Goal: Task Accomplishment & Management: Manage account settings

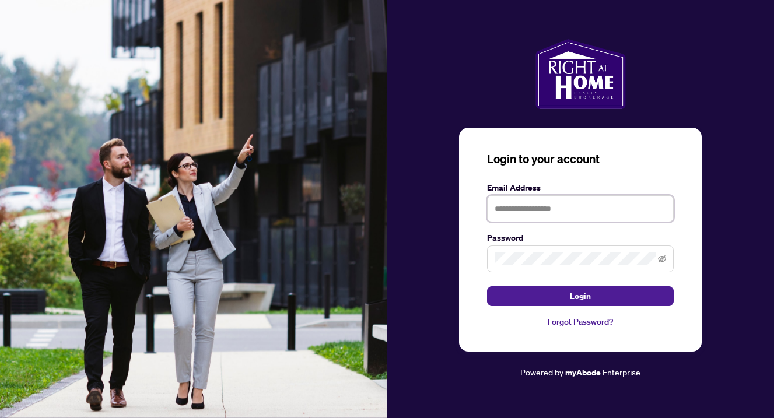
click at [568, 209] on input "text" at bounding box center [580, 208] width 187 height 27
type input "**********"
click at [580, 296] on button "Login" at bounding box center [580, 296] width 187 height 20
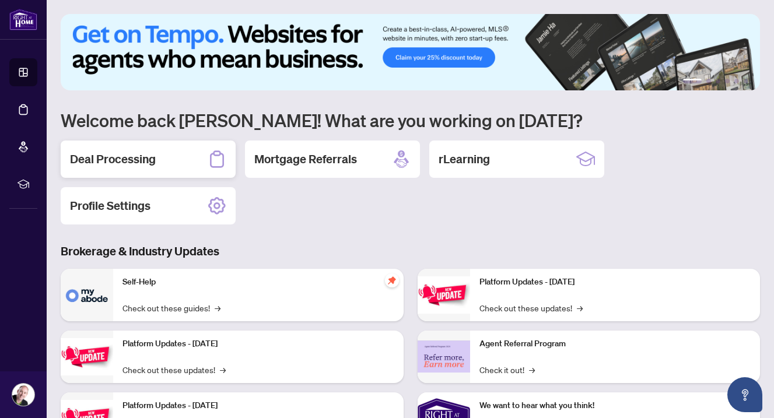
click at [132, 160] on h2 "Deal Processing" at bounding box center [113, 159] width 86 height 16
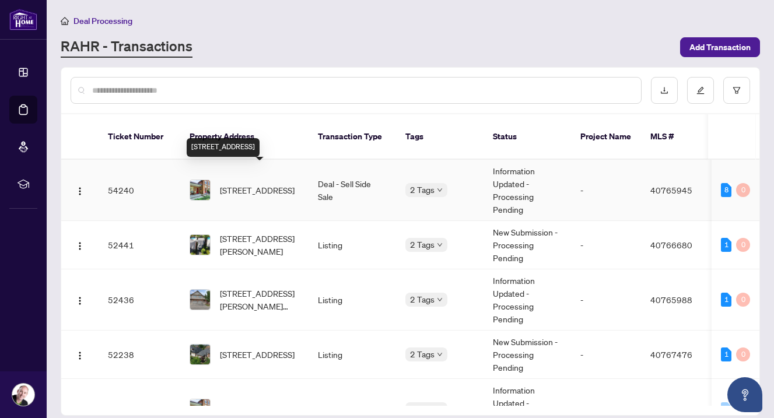
click at [279, 184] on span "[STREET_ADDRESS]" at bounding box center [257, 190] width 75 height 13
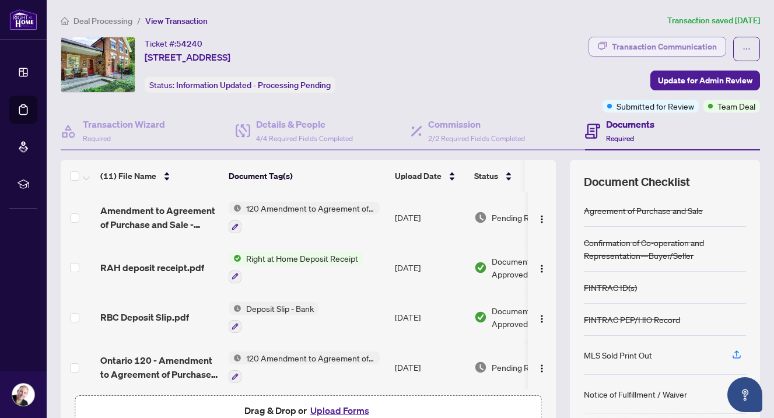
click at [690, 47] on div "Transaction Communication" at bounding box center [664, 46] width 105 height 19
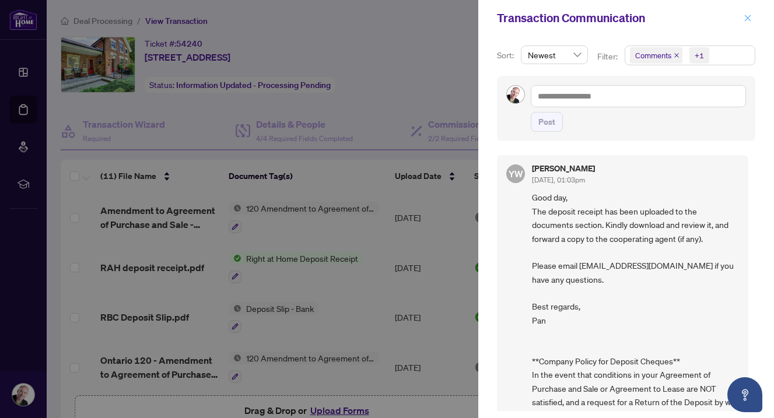
click at [750, 18] on icon "close" at bounding box center [748, 18] width 8 height 8
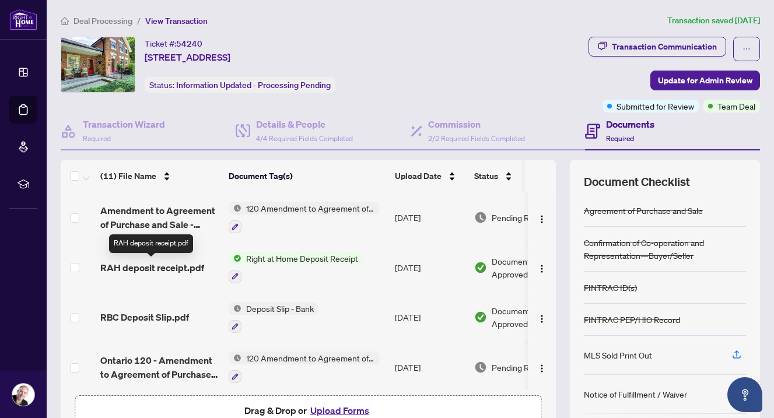
click at [183, 268] on span "RAH deposit receipt.pdf" at bounding box center [152, 268] width 104 height 14
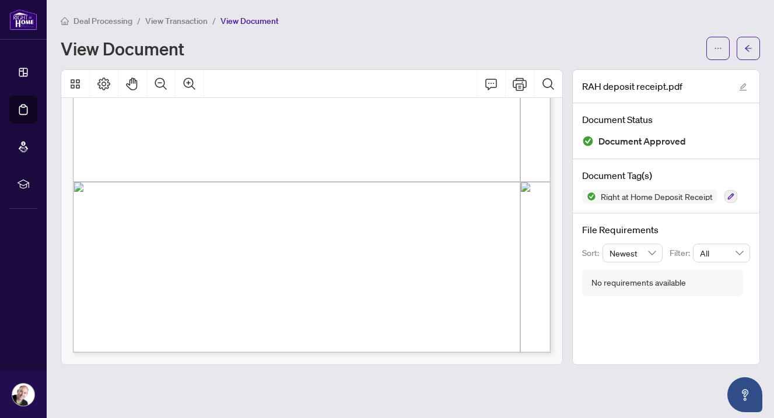
scroll to position [375, 0]
click at [749, 48] on icon "arrow-left" at bounding box center [748, 48] width 7 height 6
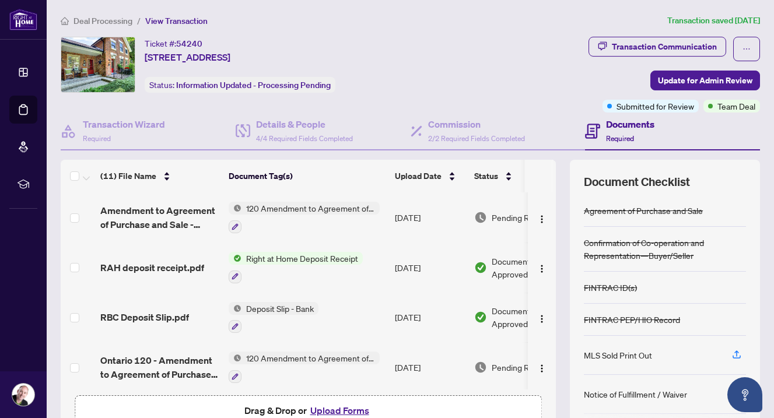
click at [111, 22] on span "Deal Processing" at bounding box center [103, 21] width 59 height 11
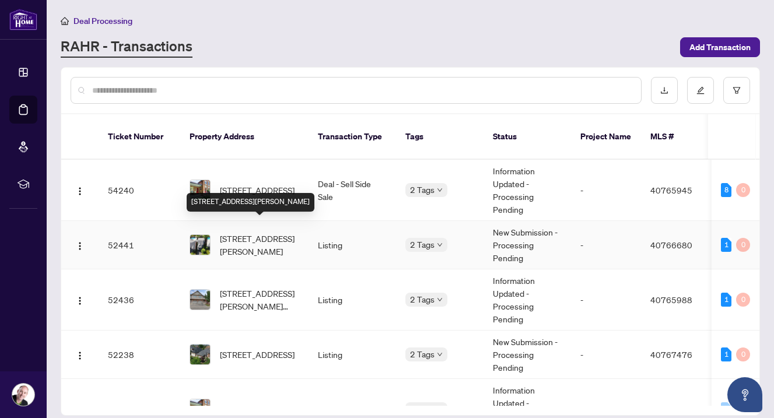
click at [257, 232] on span "[STREET_ADDRESS][PERSON_NAME]" at bounding box center [259, 245] width 79 height 26
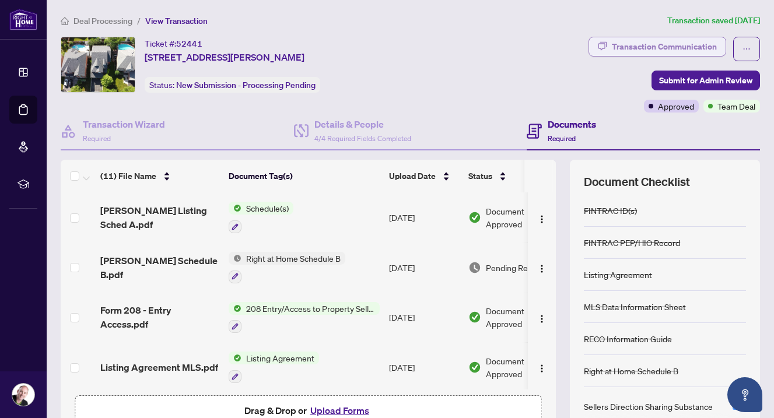
click at [681, 46] on div "Transaction Communication" at bounding box center [664, 46] width 105 height 19
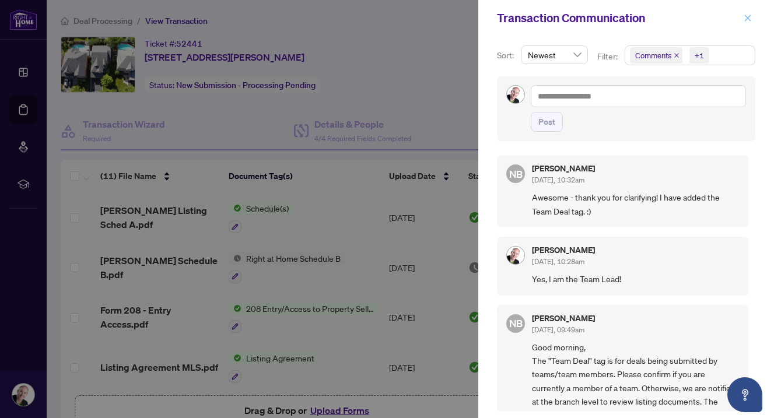
click at [749, 18] on icon "close" at bounding box center [748, 18] width 8 height 8
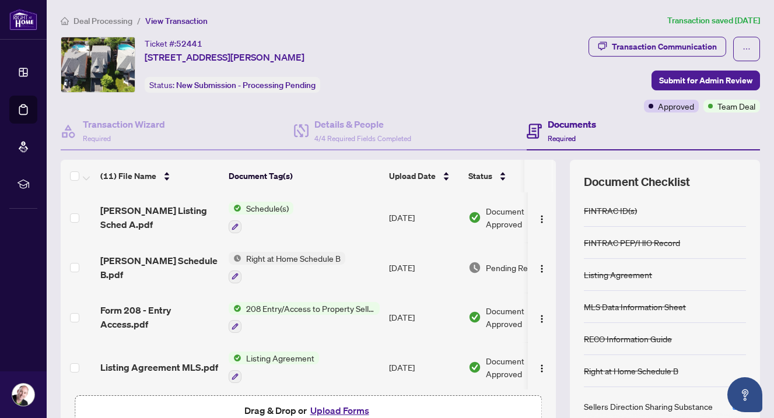
click at [116, 20] on span "Deal Processing" at bounding box center [103, 21] width 59 height 11
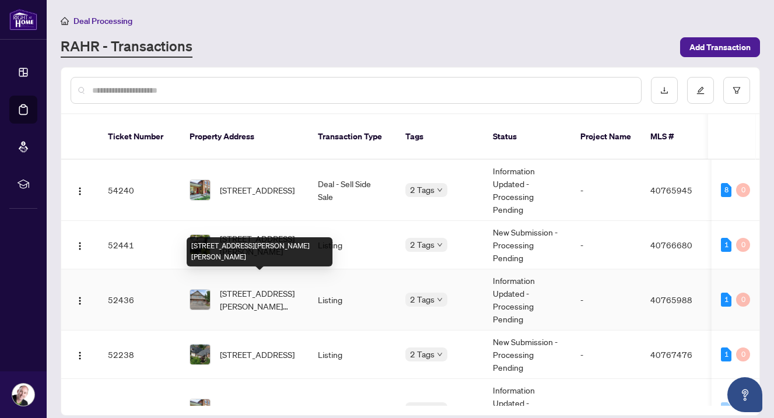
click at [277, 287] on span "[STREET_ADDRESS][PERSON_NAME][PERSON_NAME]" at bounding box center [259, 300] width 79 height 26
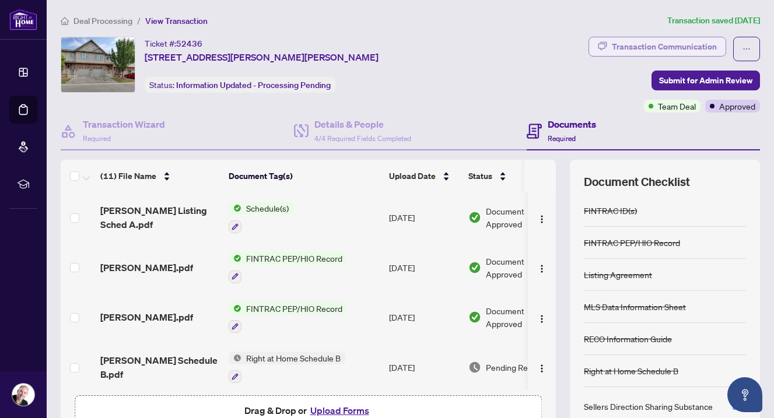
click at [671, 46] on div "Transaction Communication" at bounding box center [664, 46] width 105 height 19
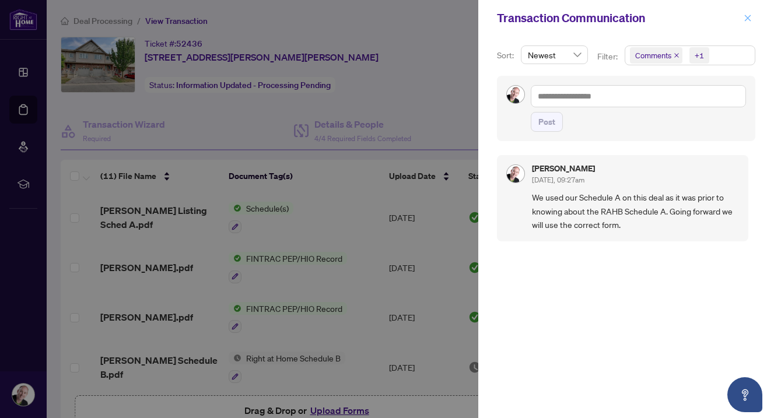
click at [749, 16] on icon "close" at bounding box center [748, 18] width 8 height 8
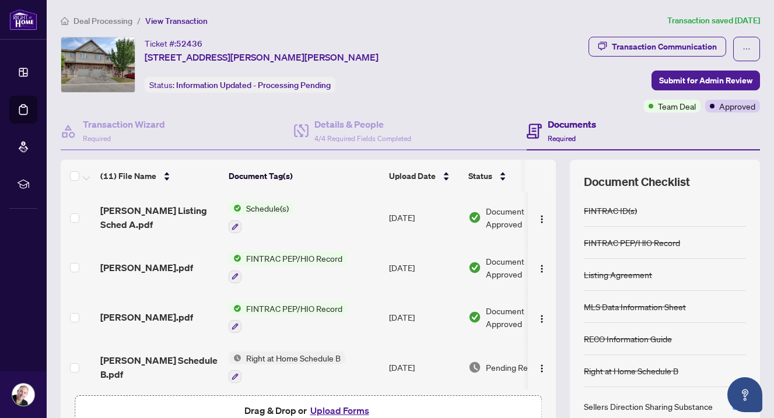
click at [114, 21] on span "Deal Processing" at bounding box center [103, 21] width 59 height 11
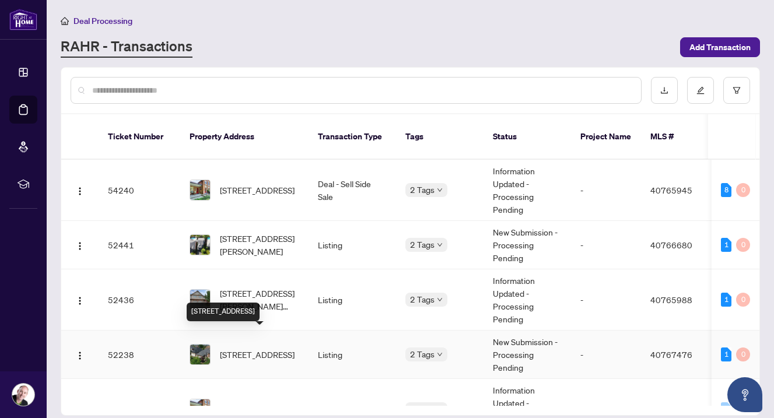
click at [250, 348] on span "[STREET_ADDRESS]" at bounding box center [257, 354] width 75 height 13
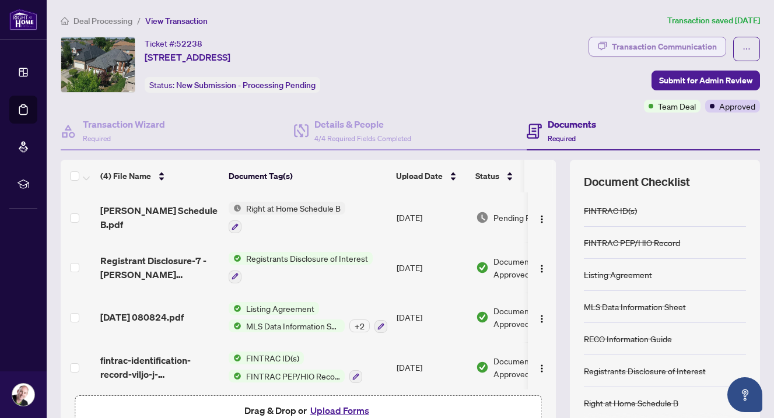
click at [635, 47] on div "Transaction Communication" at bounding box center [664, 46] width 105 height 19
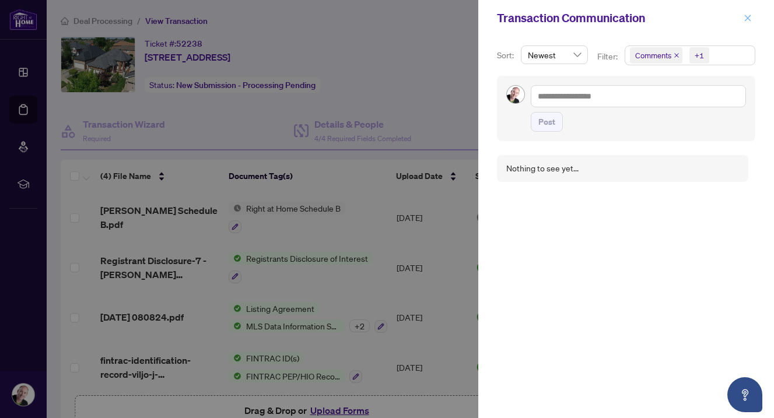
click at [747, 18] on icon "close" at bounding box center [748, 18] width 6 height 6
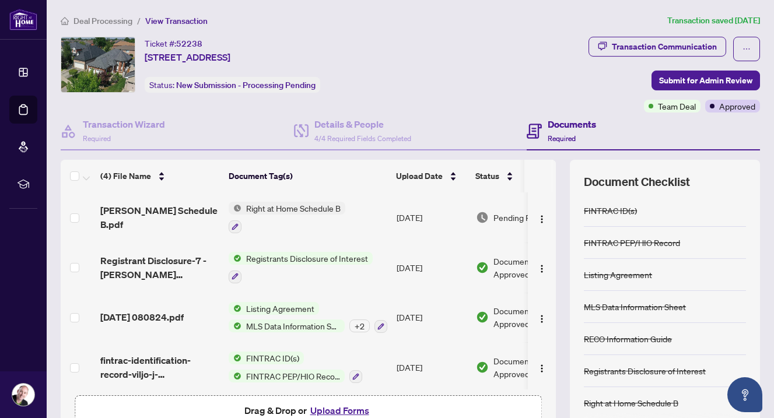
click at [440, 21] on ol "Deal Processing / View Transaction" at bounding box center [362, 20] width 602 height 13
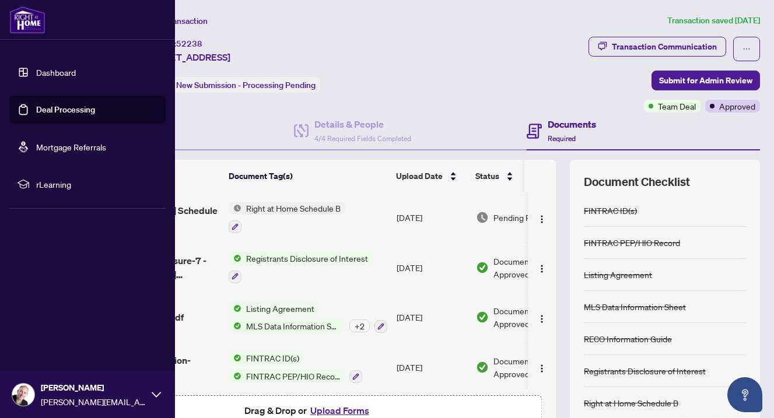
click at [20, 396] on img at bounding box center [23, 395] width 22 height 22
click at [45, 326] on span "Logout" at bounding box center [47, 325] width 26 height 19
